Goal: Navigation & Orientation: Locate item on page

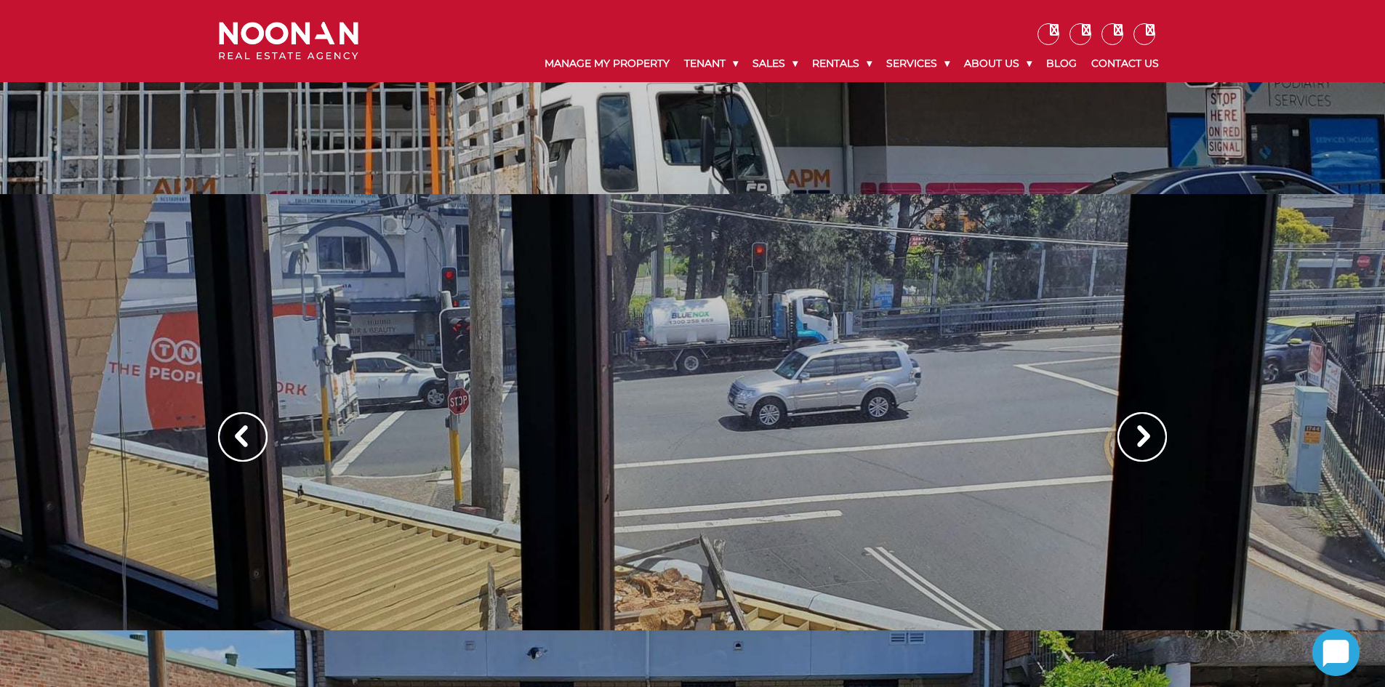
scroll to position [485, 0]
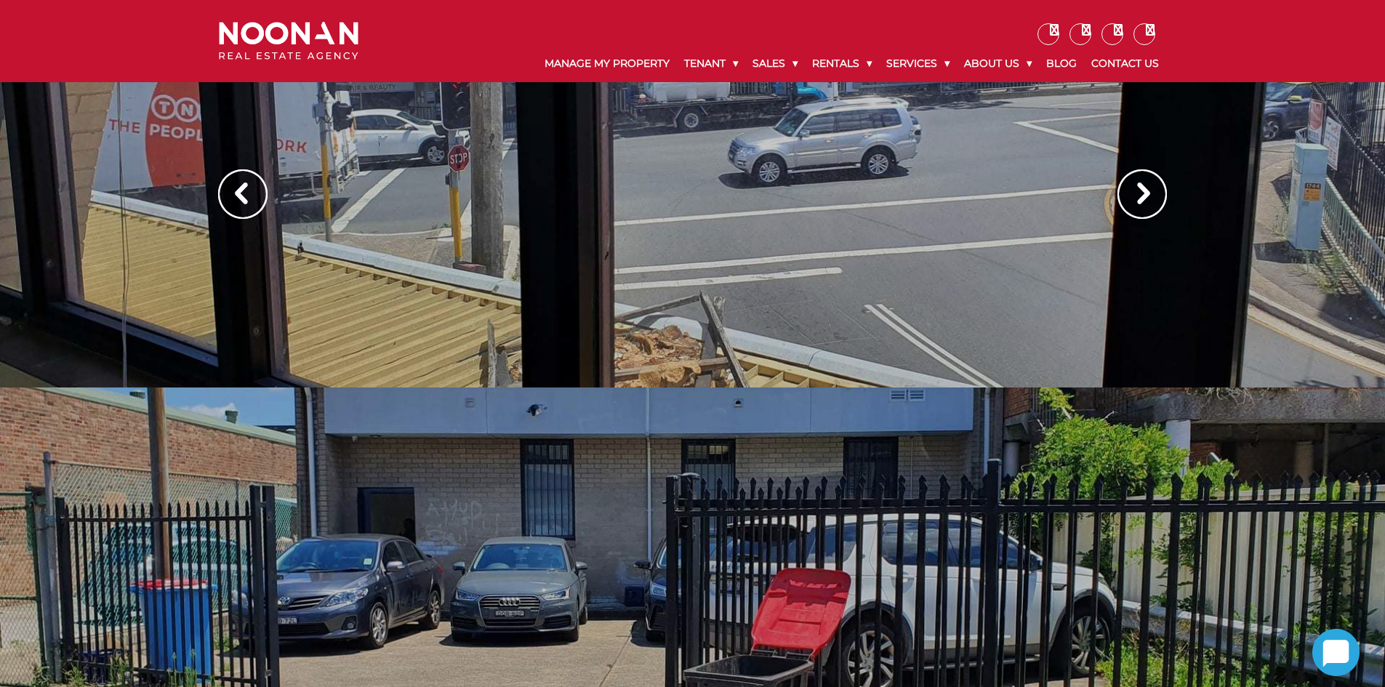
click at [1154, 200] on img at bounding box center [1142, 193] width 49 height 49
click at [1135, 188] on img at bounding box center [1142, 193] width 49 height 49
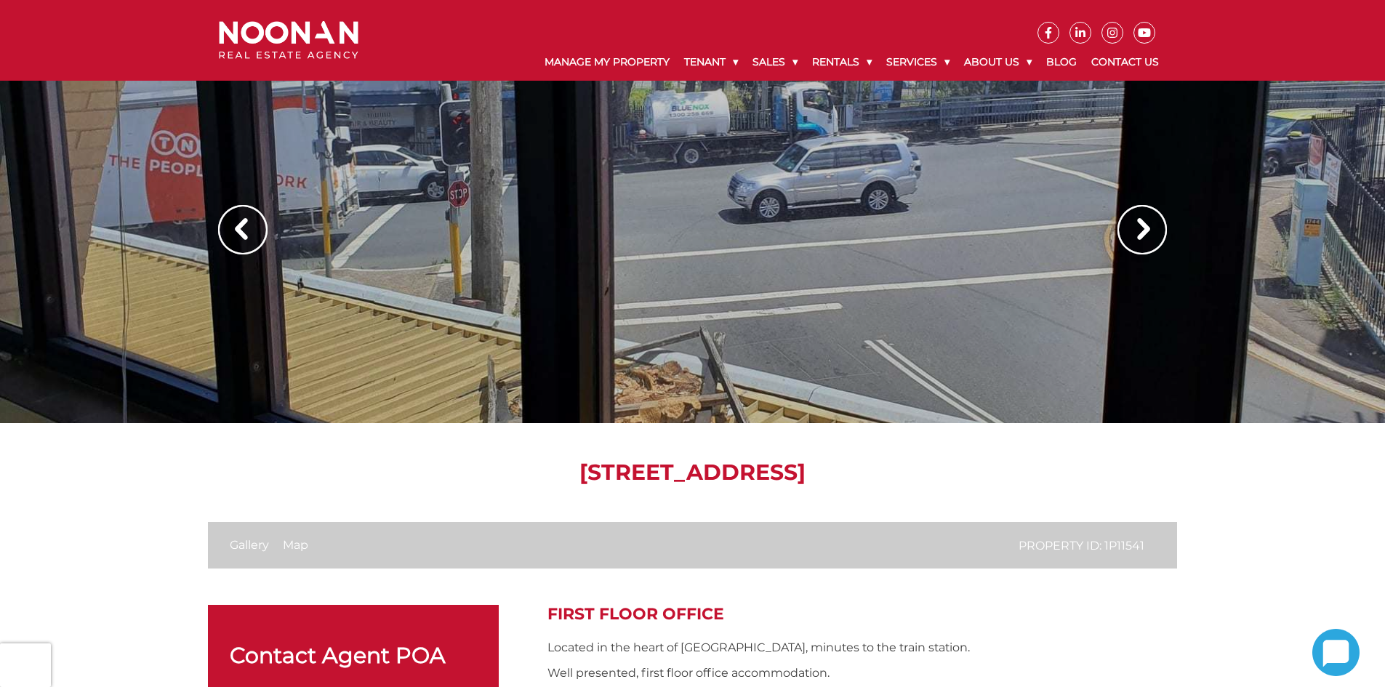
scroll to position [0, 0]
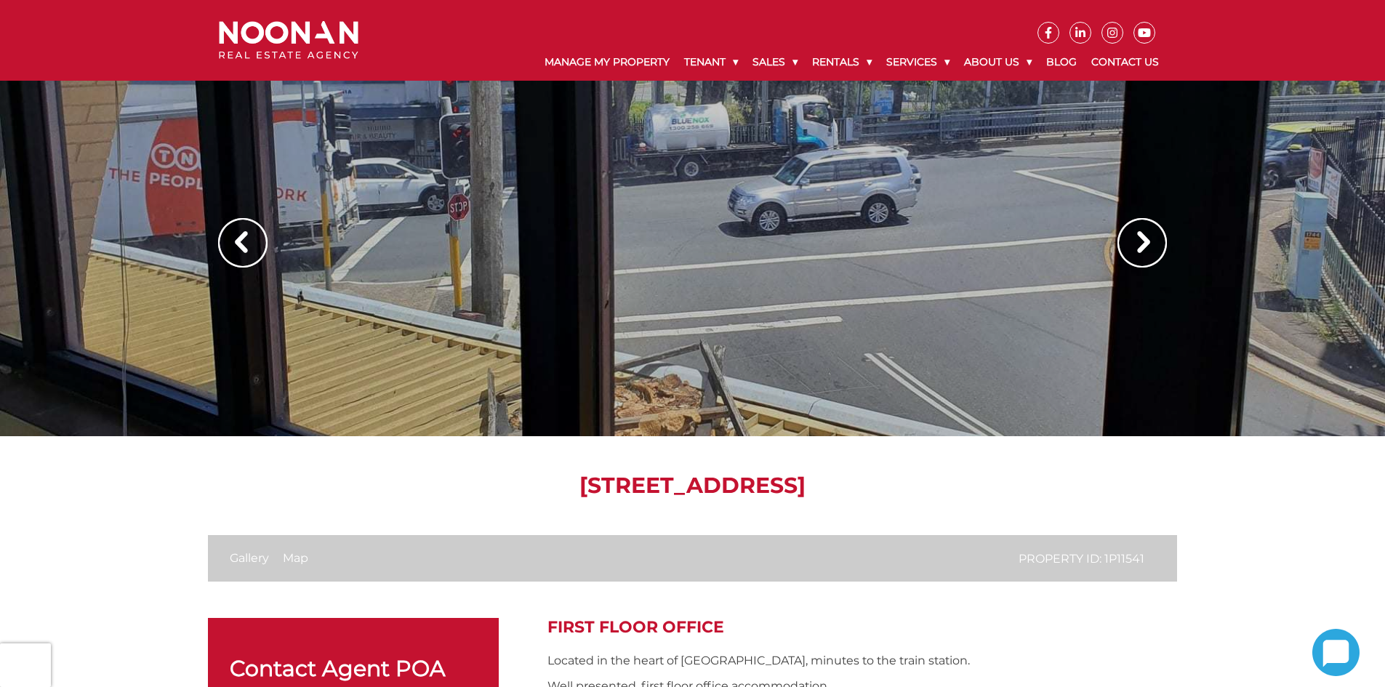
click at [1138, 246] on img at bounding box center [1142, 242] width 49 height 49
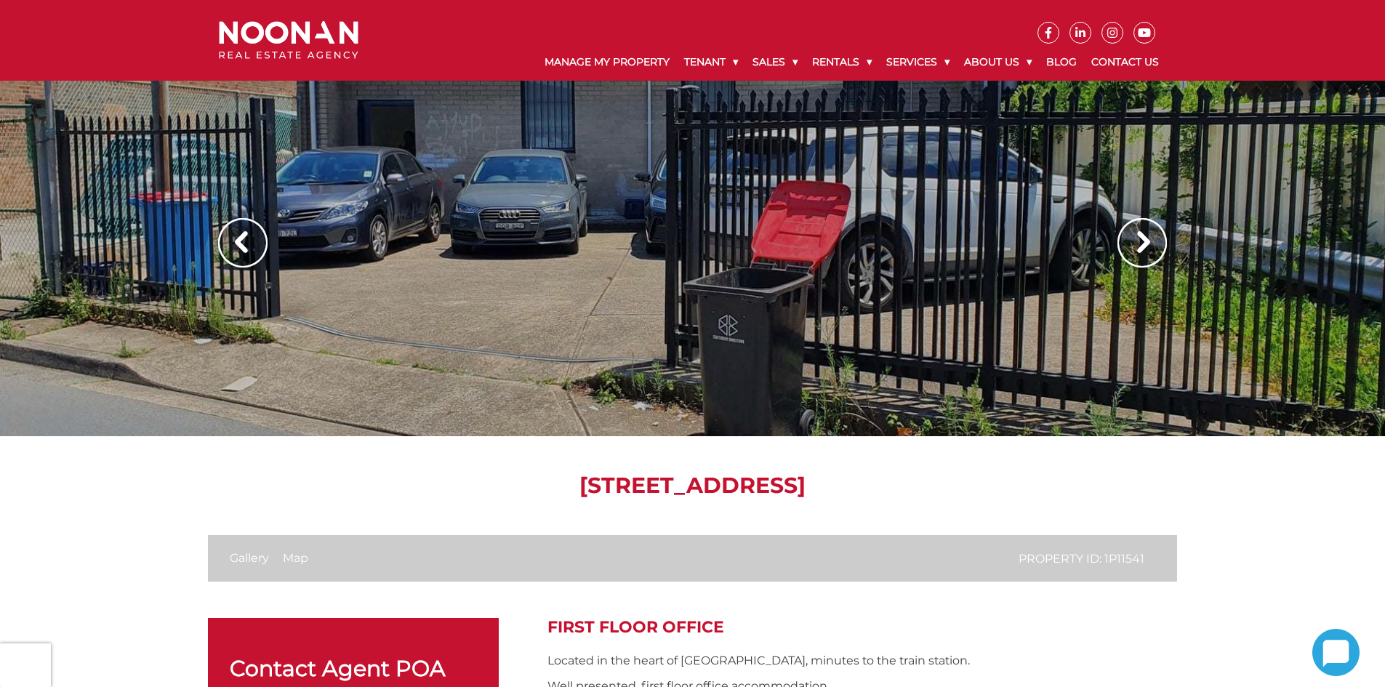
click at [1138, 246] on img at bounding box center [1142, 242] width 49 height 49
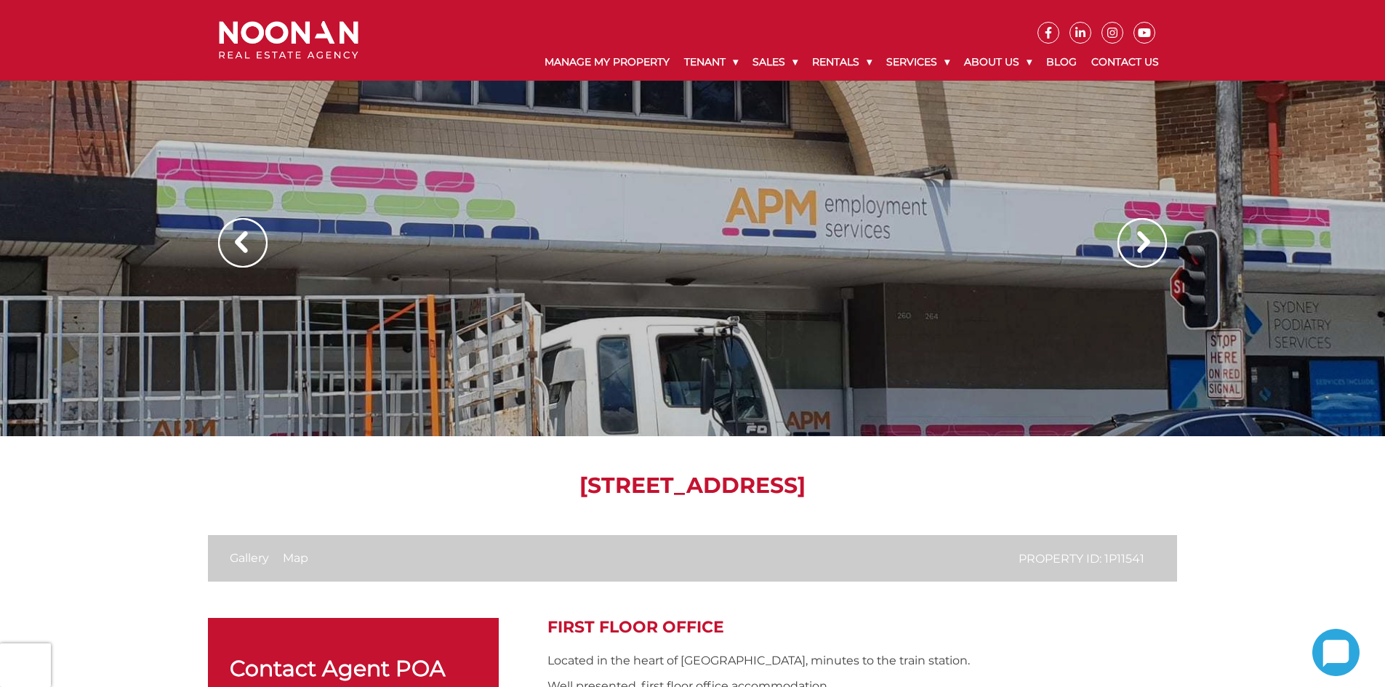
click at [1138, 246] on img at bounding box center [1142, 242] width 49 height 49
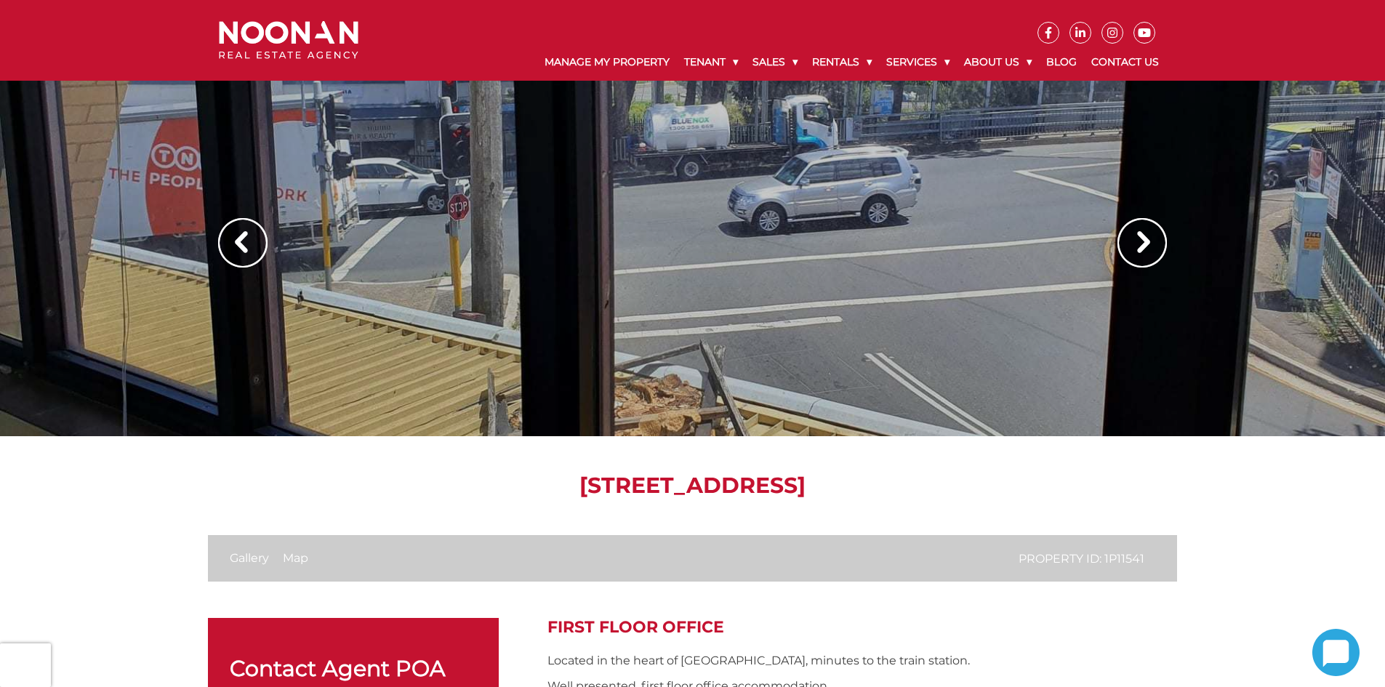
click at [1138, 246] on img at bounding box center [1142, 242] width 49 height 49
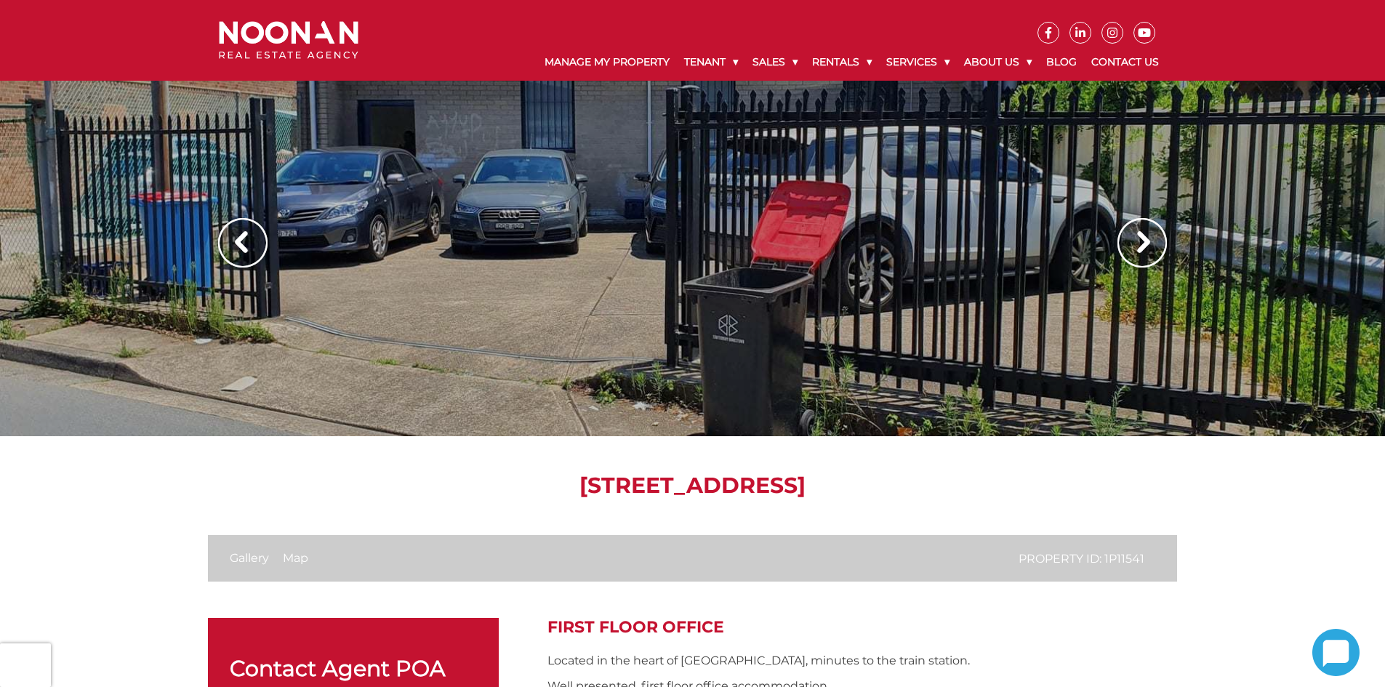
click at [1138, 246] on img at bounding box center [1142, 242] width 49 height 49
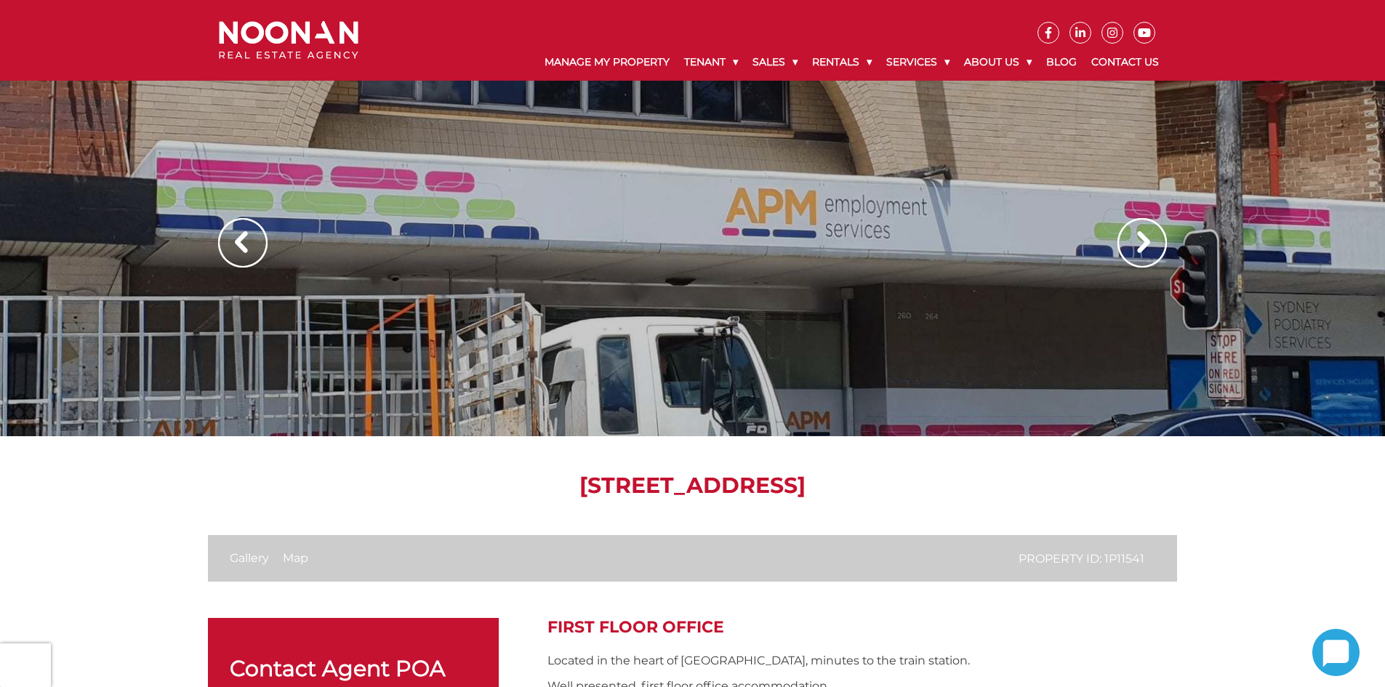
click at [1138, 246] on img at bounding box center [1142, 242] width 49 height 49
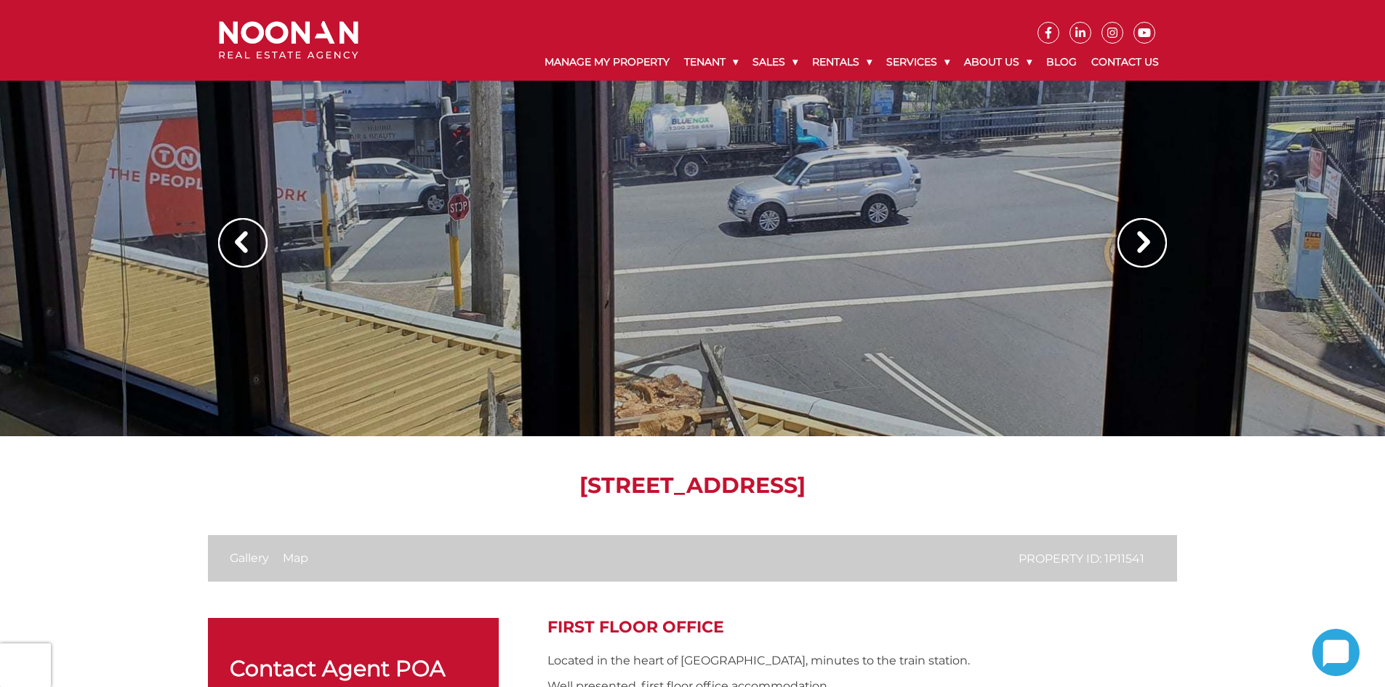
click at [1137, 245] on img at bounding box center [1142, 242] width 49 height 49
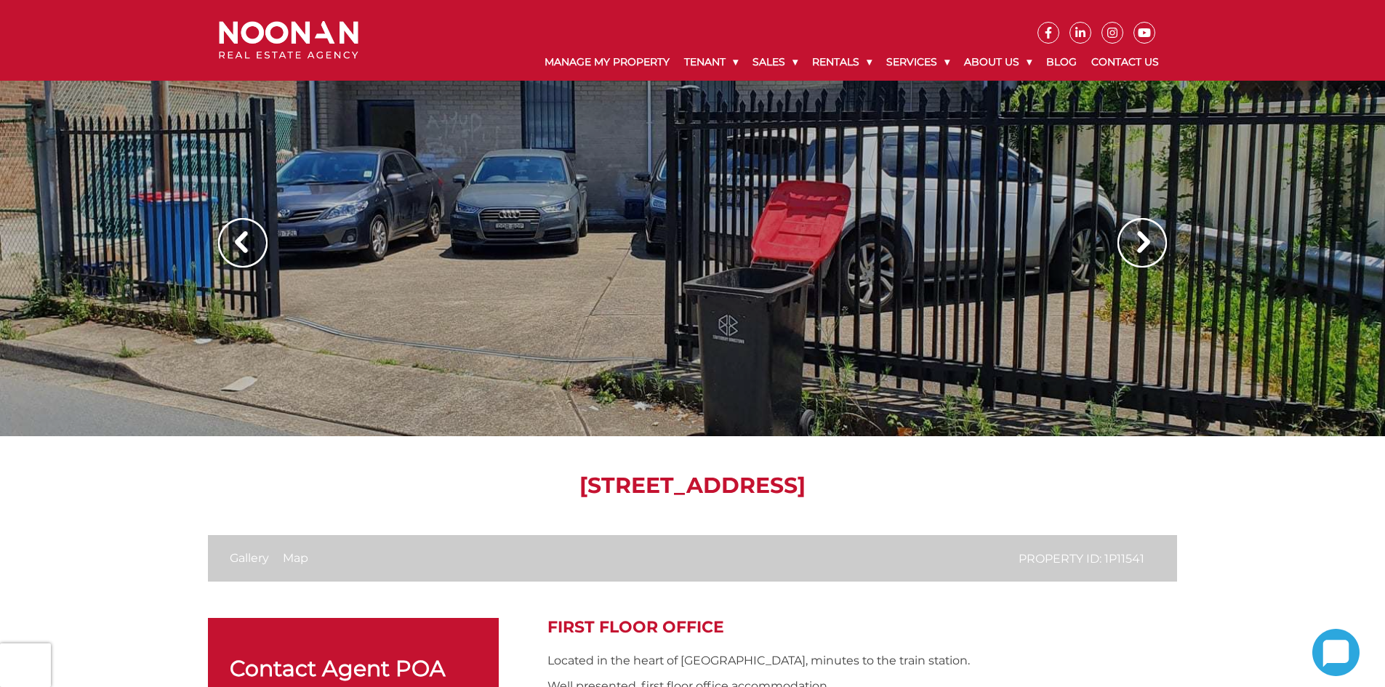
click at [1137, 245] on img at bounding box center [1142, 242] width 49 height 49
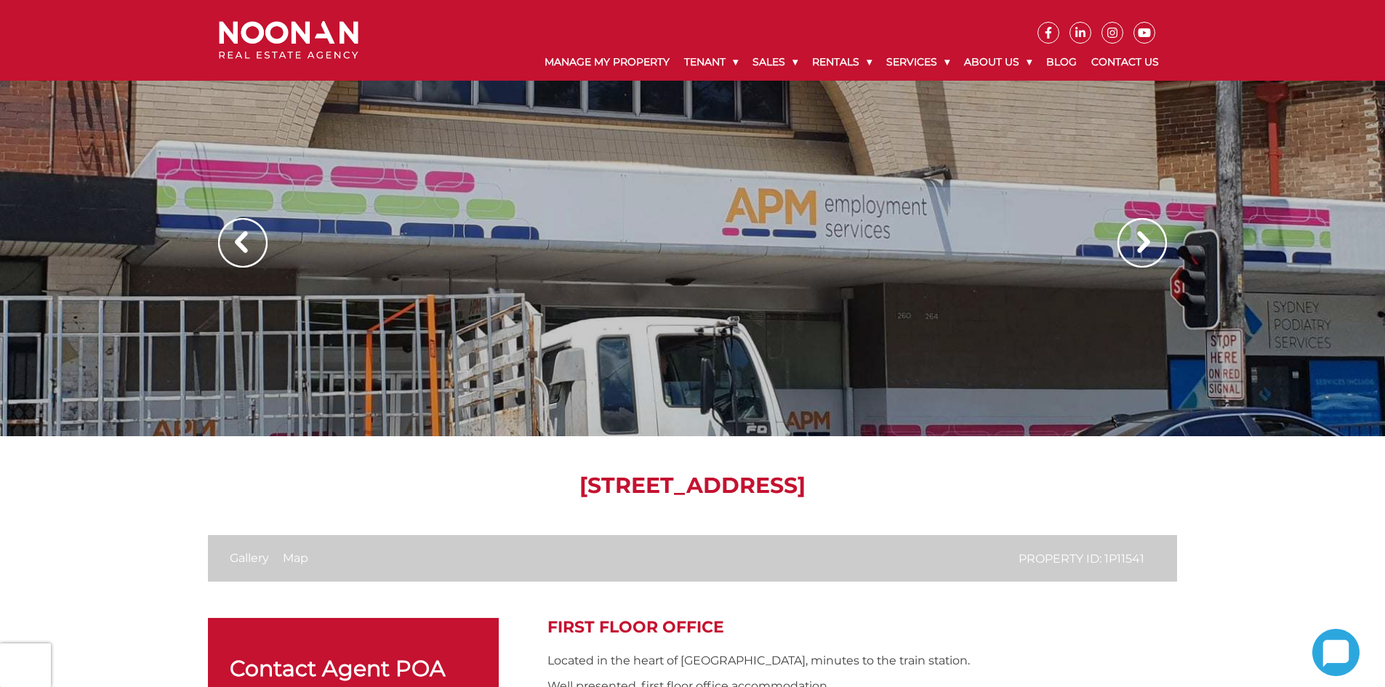
click at [1137, 245] on img at bounding box center [1142, 242] width 49 height 49
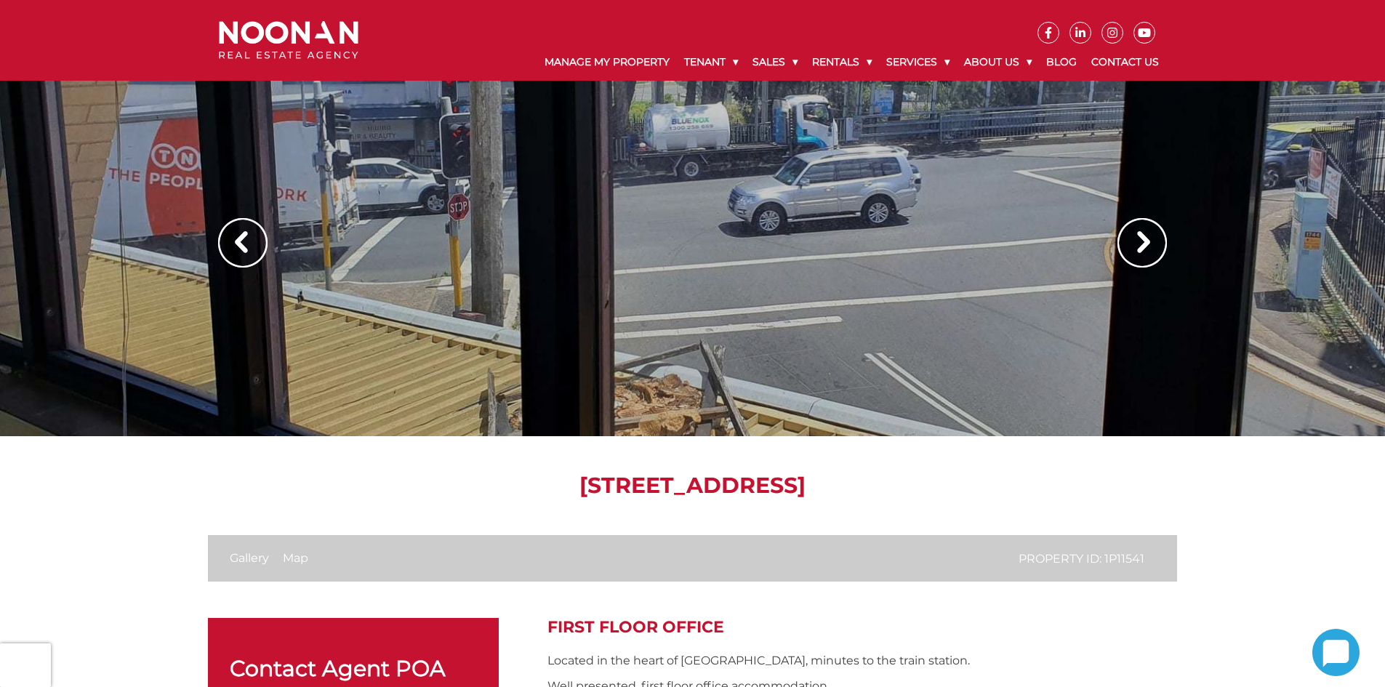
click at [1154, 252] on img at bounding box center [1142, 242] width 49 height 49
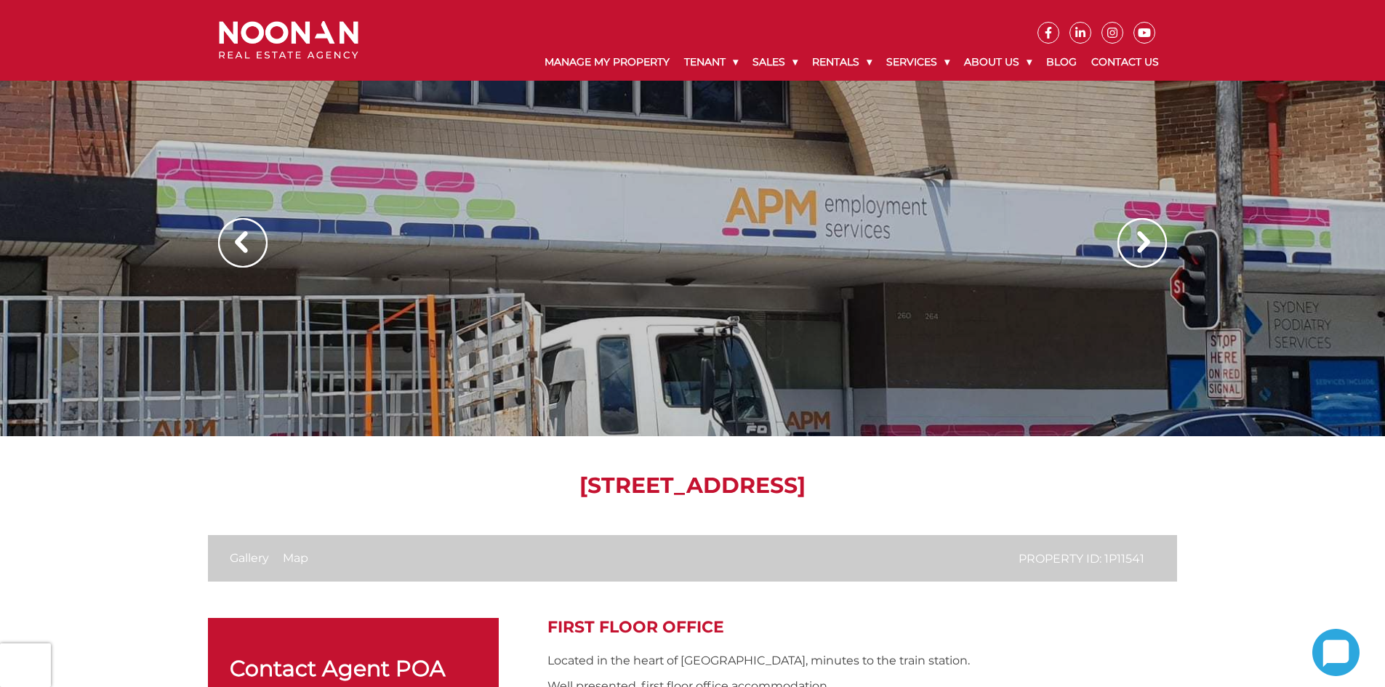
click at [808, 249] on div at bounding box center [692, 218] width 1385 height 436
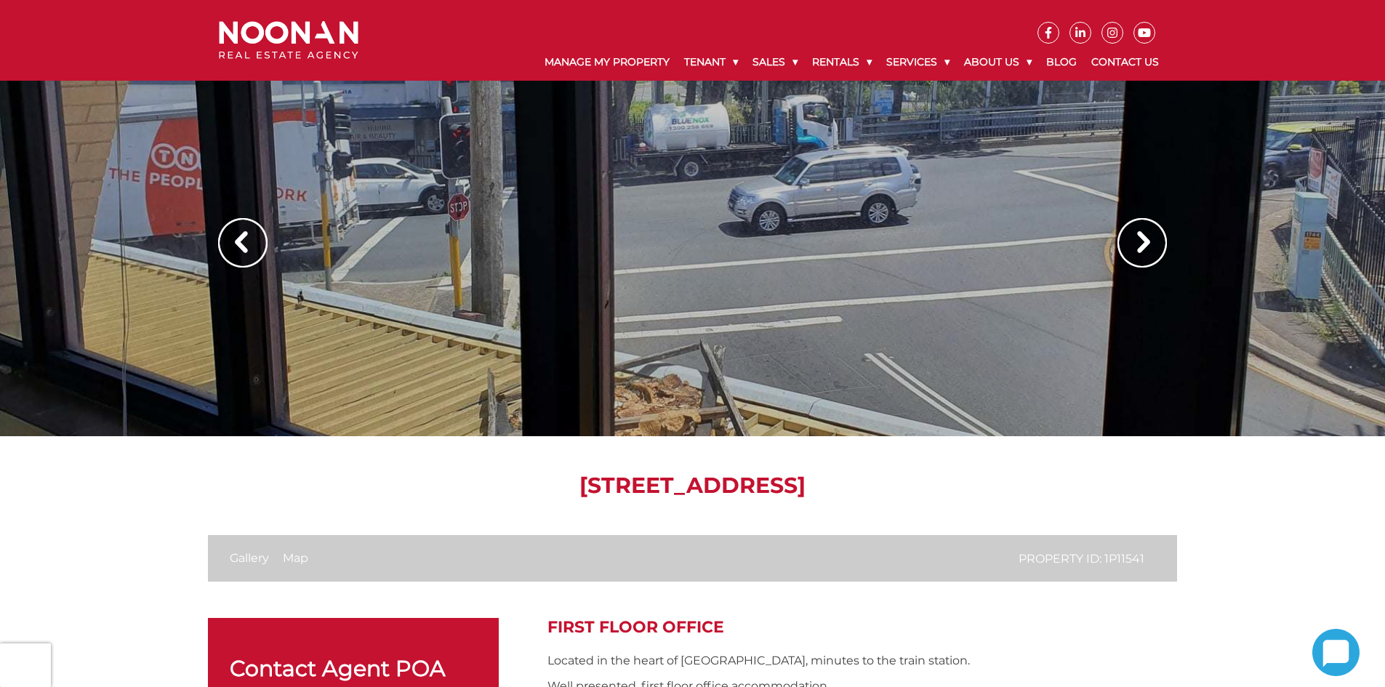
click at [1154, 232] on img at bounding box center [1142, 242] width 49 height 49
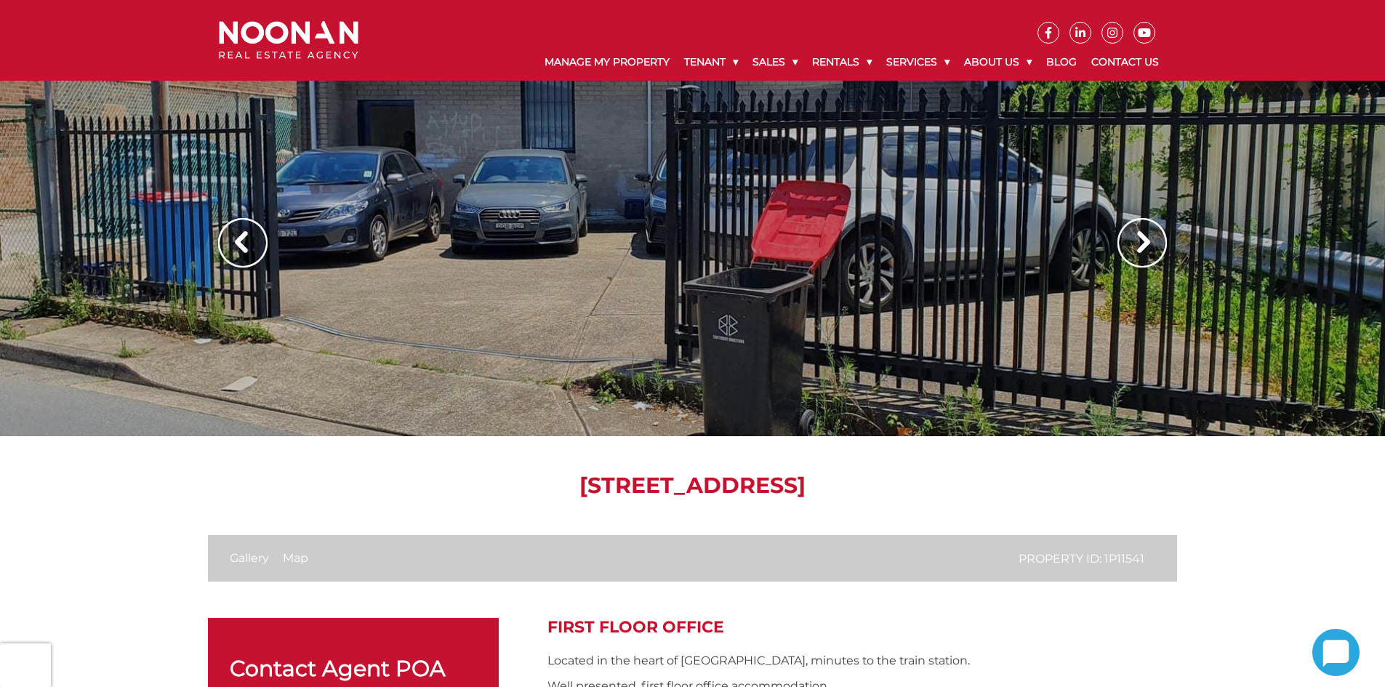
click at [1152, 234] on img at bounding box center [1142, 242] width 49 height 49
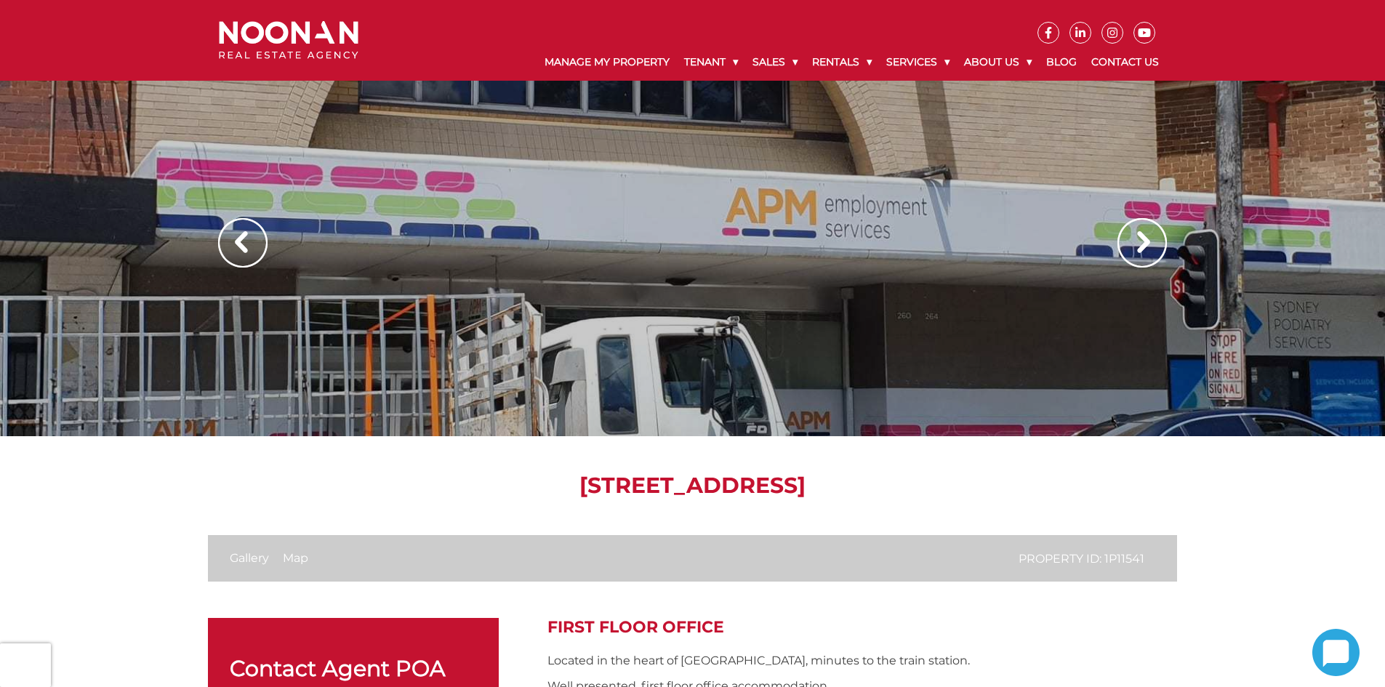
click at [1135, 233] on img at bounding box center [1142, 242] width 49 height 49
